Goal: Task Accomplishment & Management: Manage account settings

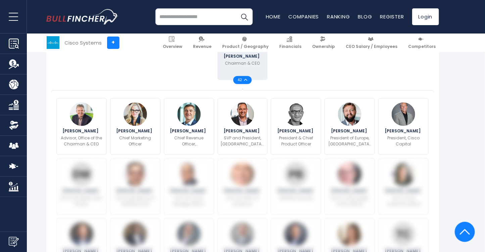
scroll to position [210, 0]
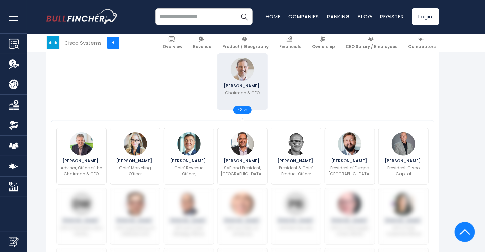
scroll to position [167, 0]
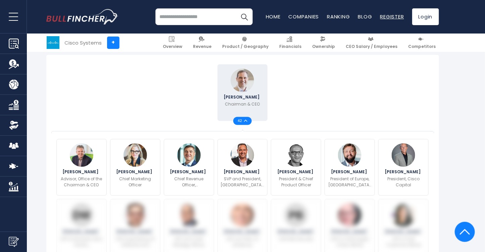
click at [392, 20] on link "Register" at bounding box center [392, 16] width 24 height 7
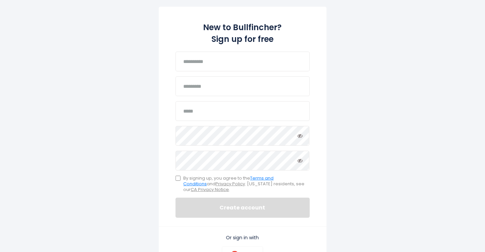
scroll to position [33, 0]
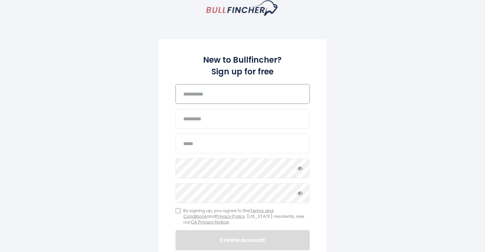
click at [217, 96] on input "text" at bounding box center [242, 94] width 134 height 20
type input "*******"
type input "**********"
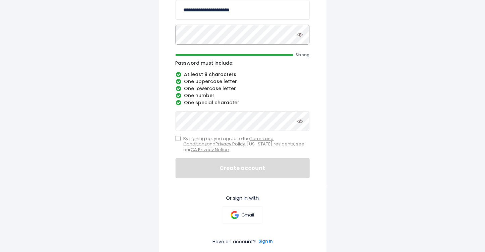
scroll to position [167, 0]
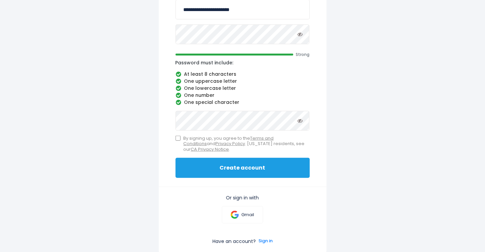
click at [218, 168] on button "Create account" at bounding box center [242, 168] width 134 height 20
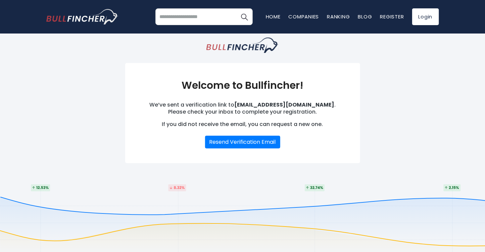
scroll to position [24, 0]
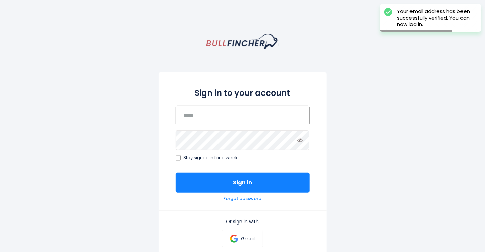
click at [268, 124] on input "email" at bounding box center [242, 116] width 134 height 20
type input "**********"
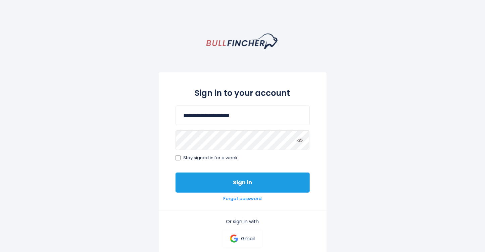
click at [208, 175] on button "Sign in" at bounding box center [242, 183] width 134 height 20
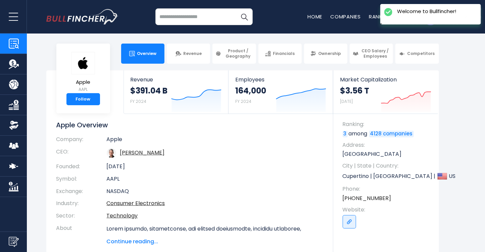
click at [185, 18] on input "search" at bounding box center [203, 16] width 97 height 17
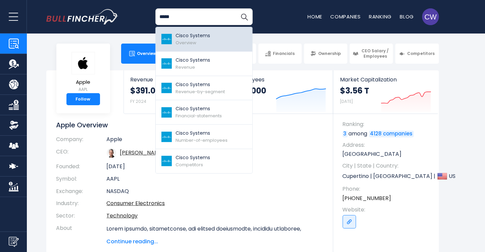
type input "*****"
click at [192, 39] on div "Cisco Systems Overview" at bounding box center [193, 39] width 35 height 14
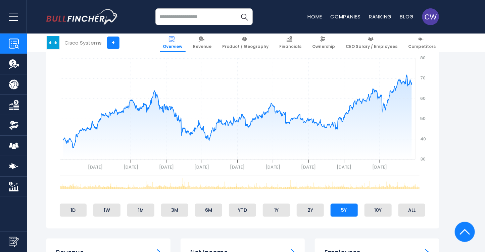
scroll to position [268, 0]
click at [375, 213] on li "10Y" at bounding box center [377, 210] width 27 height 13
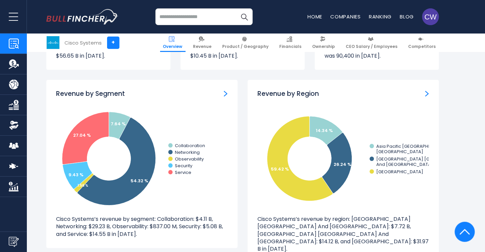
scroll to position [604, 0]
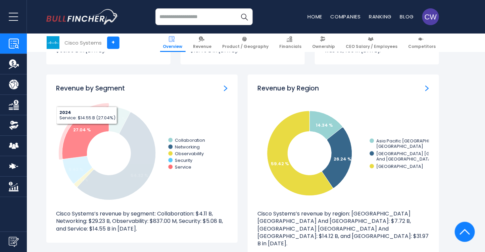
click at [83, 129] on tspan "27.04 %" at bounding box center [82, 130] width 18 height 6
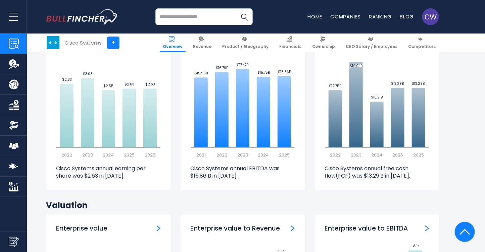
scroll to position [1476, 0]
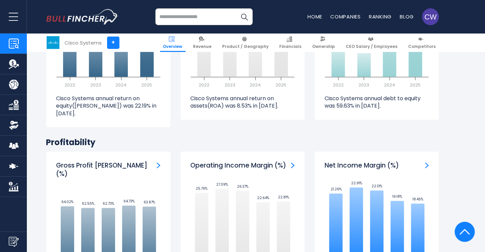
click at [11, 145] on img "Company Employees" at bounding box center [14, 146] width 10 height 10
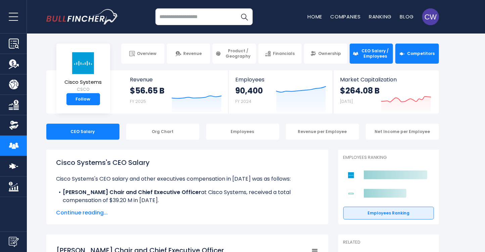
click at [409, 53] on span "Competitors" at bounding box center [421, 53] width 28 height 5
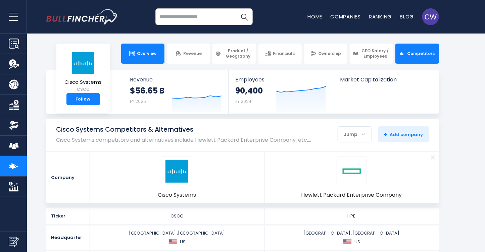
click at [147, 54] on span "Overview" at bounding box center [146, 53] width 19 height 5
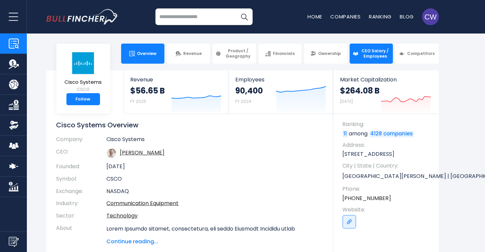
click at [381, 52] on span "CEO Salary / Employees" at bounding box center [375, 53] width 30 height 10
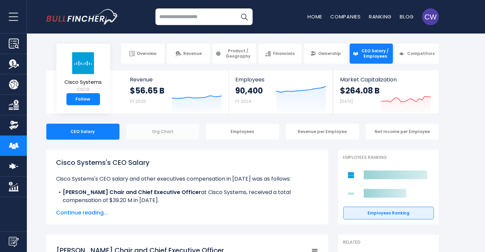
click at [164, 130] on div "Org Chart" at bounding box center [162, 132] width 73 height 16
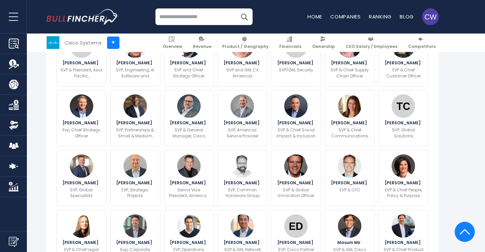
scroll to position [369, 0]
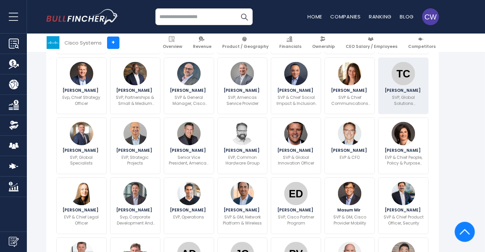
click at [403, 84] on img at bounding box center [403, 73] width 23 height 23
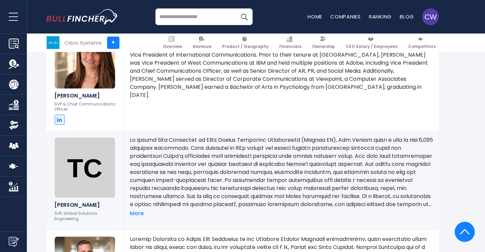
scroll to position [2892, 0]
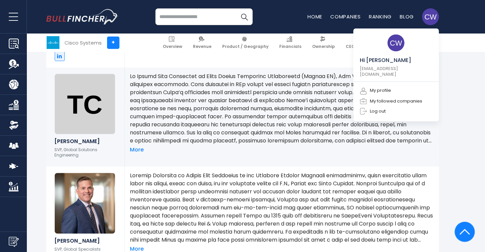
click at [435, 19] on img at bounding box center [430, 16] width 17 height 17
click at [377, 87] on link "My profile" at bounding box center [375, 91] width 31 height 8
